Goal: Transaction & Acquisition: Purchase product/service

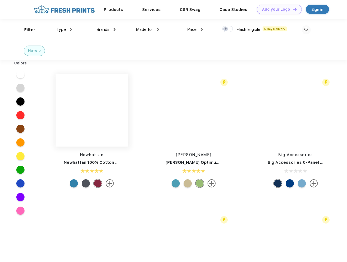
scroll to position [0, 0]
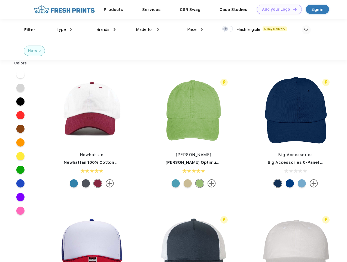
click at [277, 9] on link "Add your Logo Design Tool" at bounding box center [279, 10] width 45 height 10
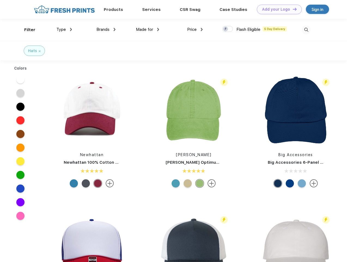
click at [0, 0] on div "Design Tool" at bounding box center [0, 0] width 0 height 0
click at [292, 9] on link "Add your Logo Design Tool" at bounding box center [279, 10] width 45 height 10
click at [26, 30] on div "Filter" at bounding box center [29, 30] width 11 height 6
click at [64, 29] on span "Type" at bounding box center [61, 29] width 10 height 5
click at [106, 29] on span "Brands" at bounding box center [102, 29] width 13 height 5
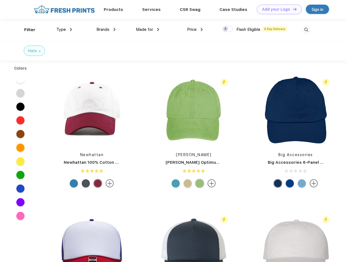
click at [148, 29] on span "Made for" at bounding box center [144, 29] width 17 height 5
click at [195, 29] on span "Price" at bounding box center [192, 29] width 10 height 5
click at [228, 29] on div at bounding box center [227, 29] width 11 height 6
click at [226, 29] on input "checkbox" at bounding box center [224, 28] width 4 height 4
click at [306, 30] on img at bounding box center [306, 29] width 9 height 9
